Goal: Task Accomplishment & Management: Complete application form

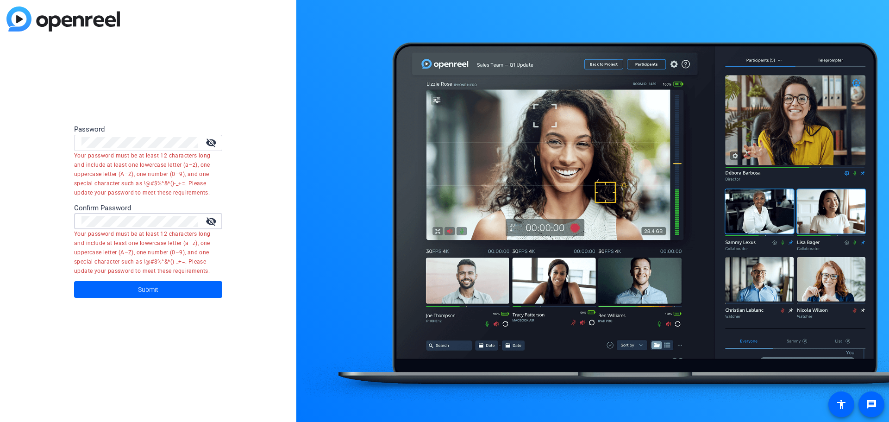
click at [206, 221] on mat-icon "visibility_off" at bounding box center [211, 221] width 22 height 11
click at [209, 141] on mat-icon "visibility_off" at bounding box center [211, 142] width 22 height 11
click at [280, 248] on div "Password visibility Your password must be at least 12 characters long and inclu…" at bounding box center [148, 211] width 296 height 422
click at [191, 298] on span at bounding box center [148, 289] width 148 height 22
click at [258, 187] on div "Password visibility Your password must be at least 12 characters long and inclu…" at bounding box center [148, 211] width 296 height 422
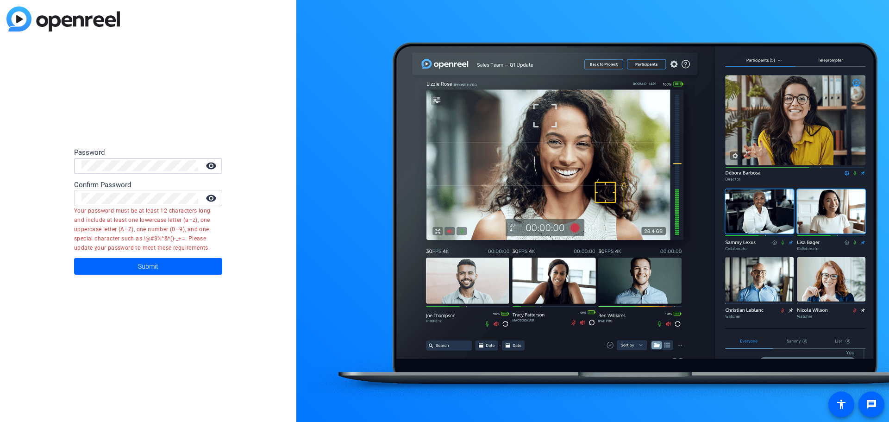
click at [185, 190] on div at bounding box center [139, 198] width 117 height 16
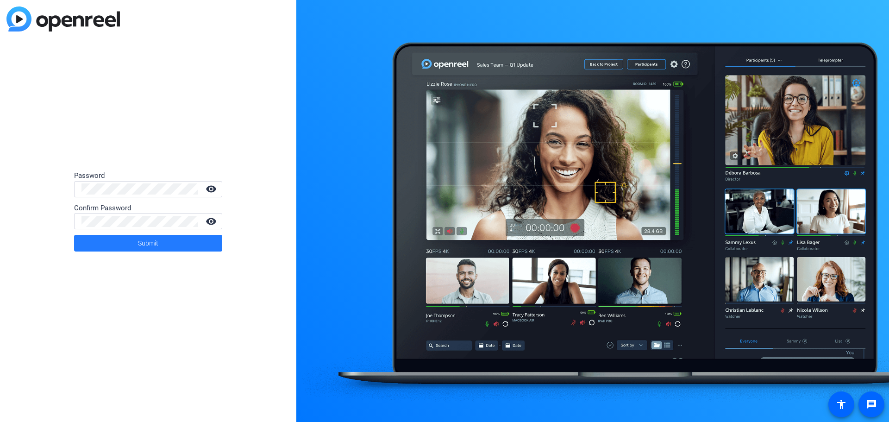
click at [168, 243] on span at bounding box center [148, 243] width 148 height 22
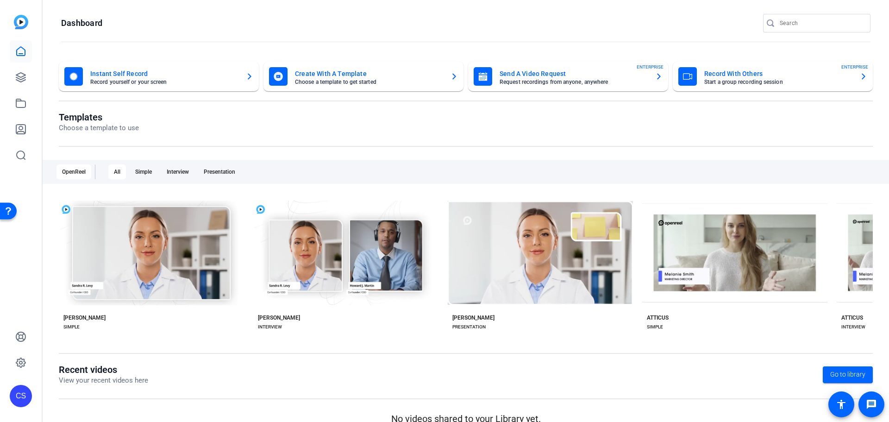
click at [462, 17] on openreel-page-title "Dashboard" at bounding box center [465, 23] width 809 height 19
click at [483, 113] on openreel-page-title "Templates Choose a template to use" at bounding box center [466, 123] width 814 height 22
click at [469, 25] on openreel-page-title "Dashboard" at bounding box center [465, 23] width 809 height 19
click at [486, 123] on openreel-page-title "Templates Choose a template to use" at bounding box center [466, 123] width 814 height 22
click at [14, 68] on link at bounding box center [21, 77] width 22 height 22
